Goal: Task Accomplishment & Management: Manage account settings

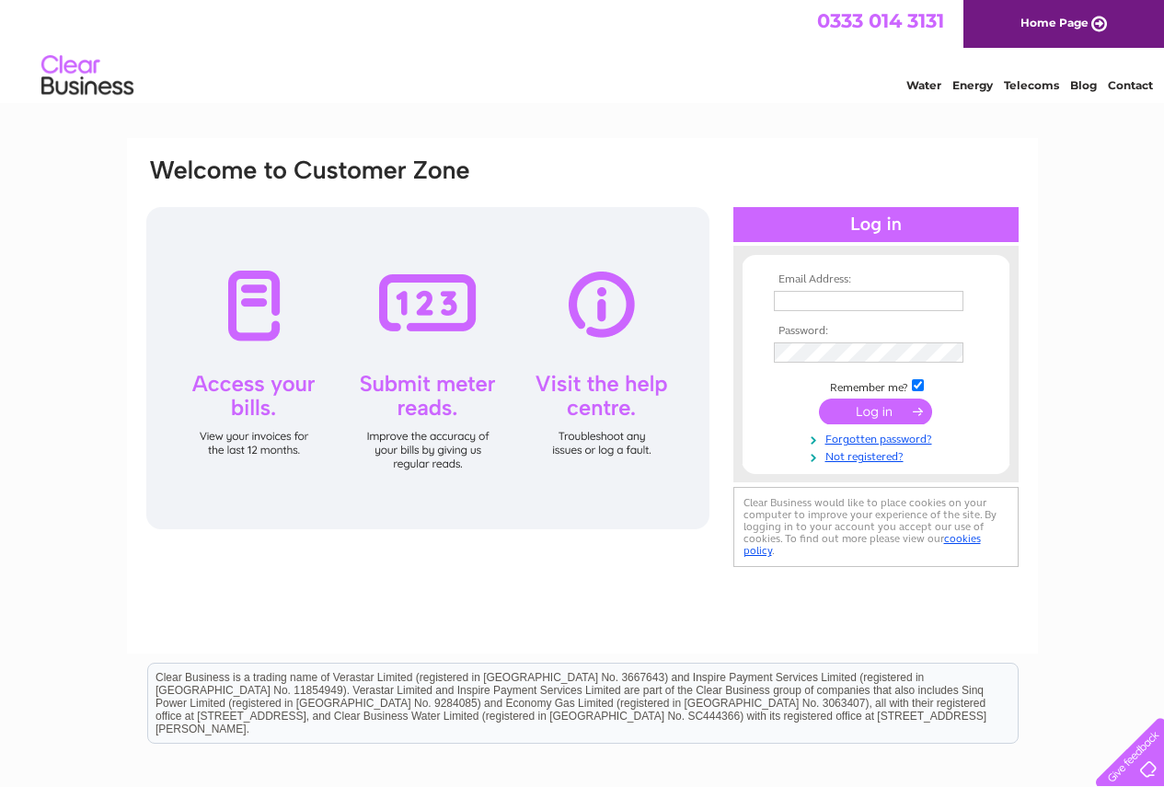
click at [930, 298] on input "text" at bounding box center [869, 301] width 190 height 20
type input "finance.purchasing@petercox.com"
click at [819, 400] on input "submit" at bounding box center [875, 413] width 113 height 26
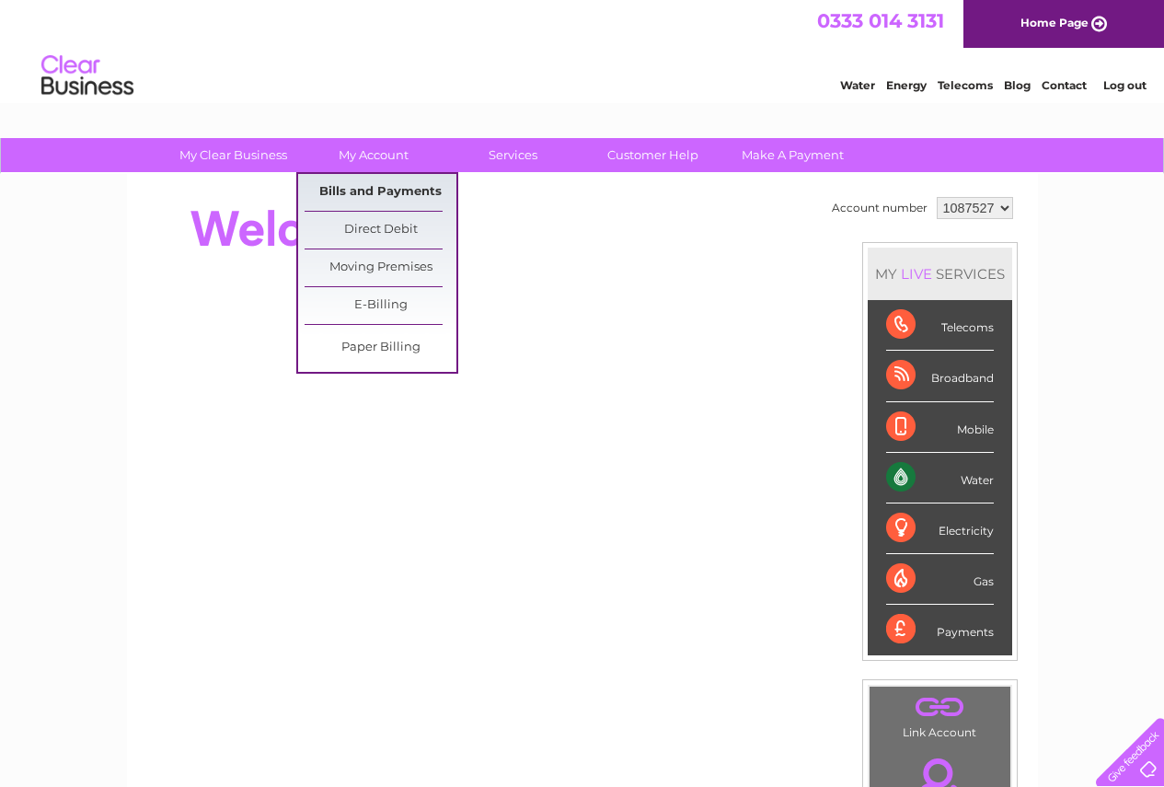
click at [386, 192] on link "Bills and Payments" at bounding box center [381, 192] width 152 height 37
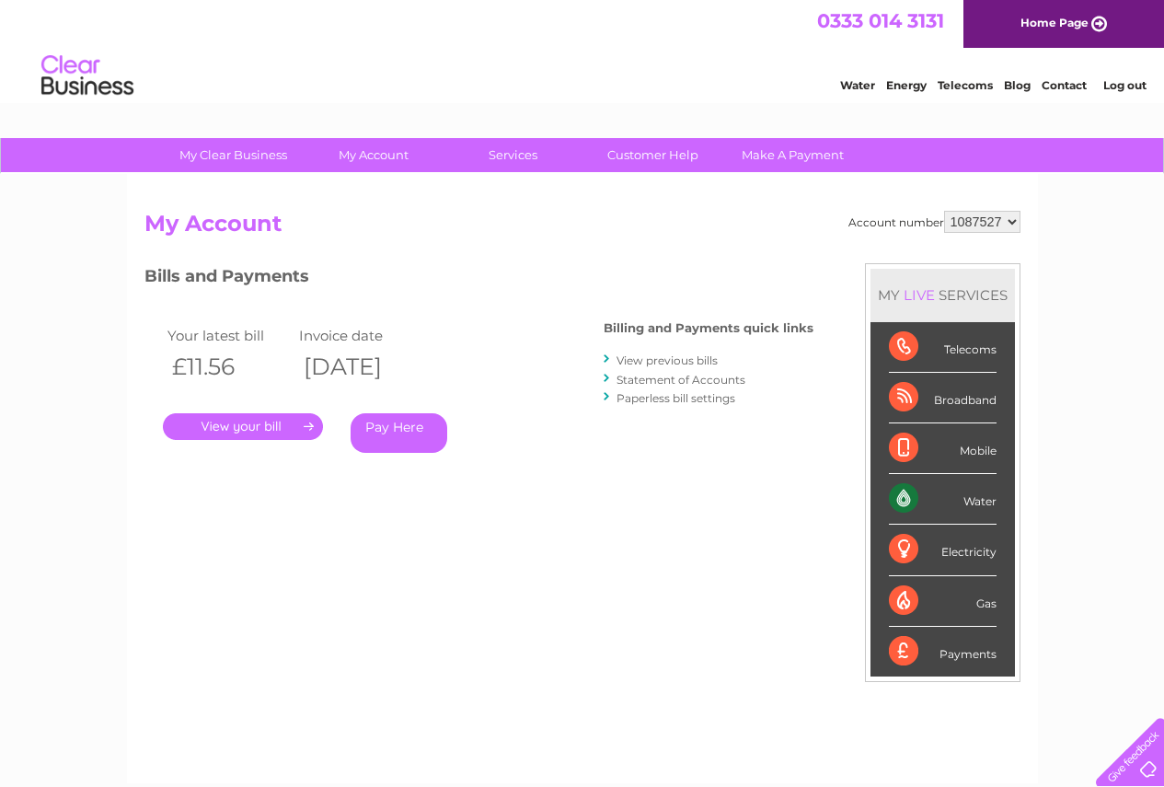
click at [263, 425] on link "." at bounding box center [243, 426] width 160 height 27
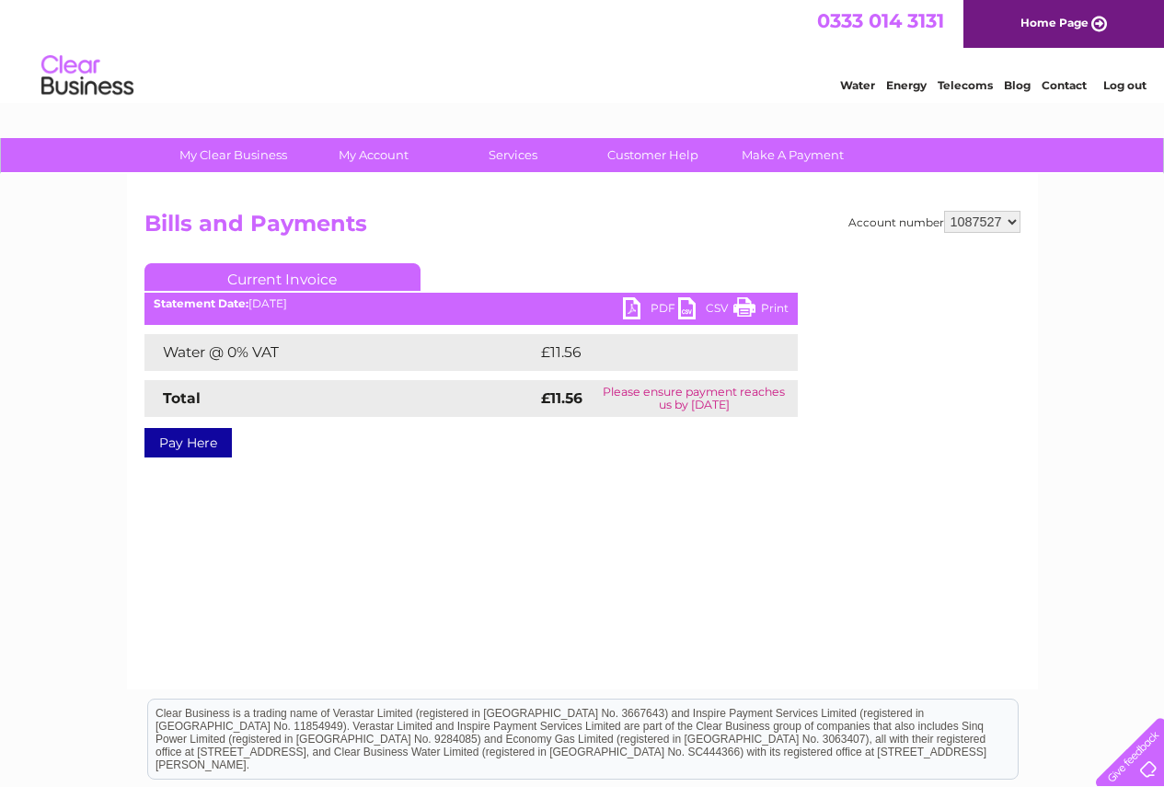
click at [629, 305] on link "PDF" at bounding box center [650, 310] width 55 height 27
